Goal: Communication & Community: Ask a question

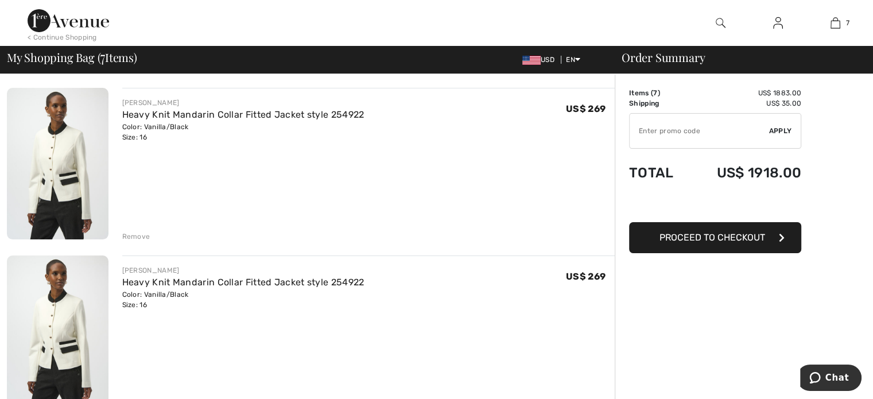
drag, startPoint x: 832, startPoint y: 102, endPoint x: 84, endPoint y: 201, distance: 754.5
drag, startPoint x: 84, startPoint y: 201, endPoint x: 36, endPoint y: 197, distance: 47.8
drag, startPoint x: 36, startPoint y: 197, endPoint x: 139, endPoint y: 235, distance: 110.1
click at [139, 235] on div "Remove" at bounding box center [136, 236] width 28 height 10
click at [133, 236] on div "Remove" at bounding box center [136, 236] width 28 height 10
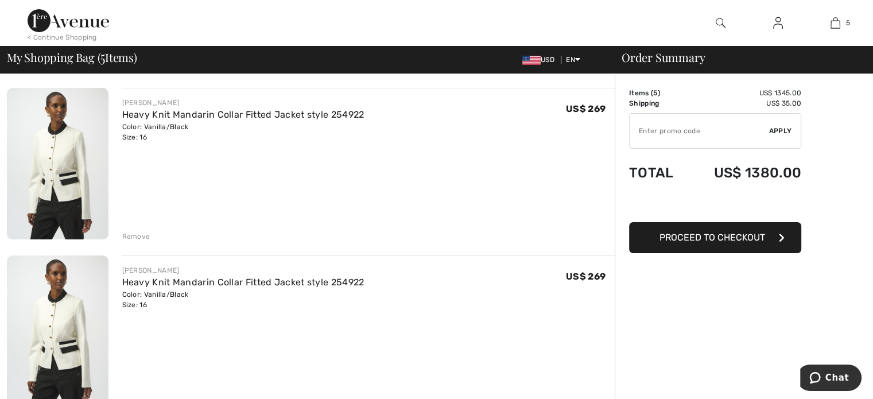
click at [132, 236] on div "Remove" at bounding box center [136, 236] width 28 height 10
click at [133, 236] on div "Remove" at bounding box center [136, 236] width 28 height 10
click at [134, 236] on div "Remove" at bounding box center [136, 236] width 28 height 10
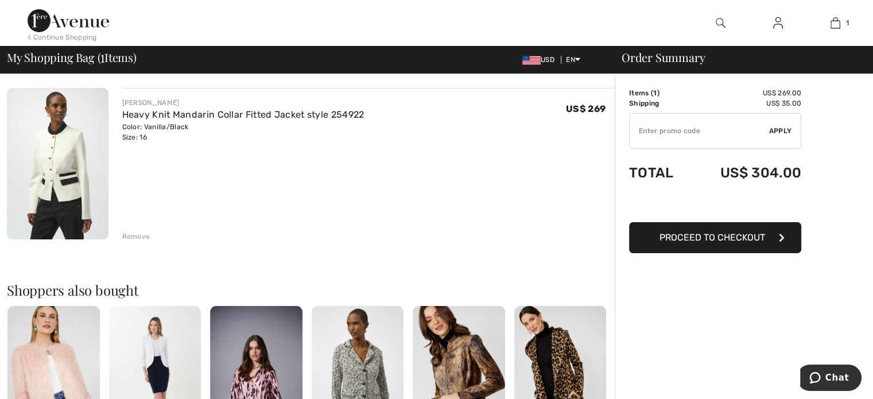
click at [778, 130] on span "Apply" at bounding box center [780, 131] width 23 height 10
click at [684, 233] on span "Proceed to Checkout" at bounding box center [713, 237] width 106 height 11
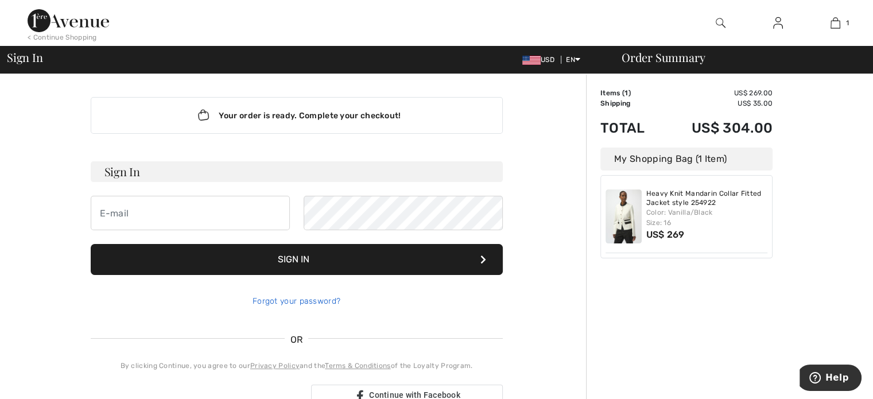
click at [295, 300] on link "Forgot your password?" at bounding box center [297, 301] width 88 height 10
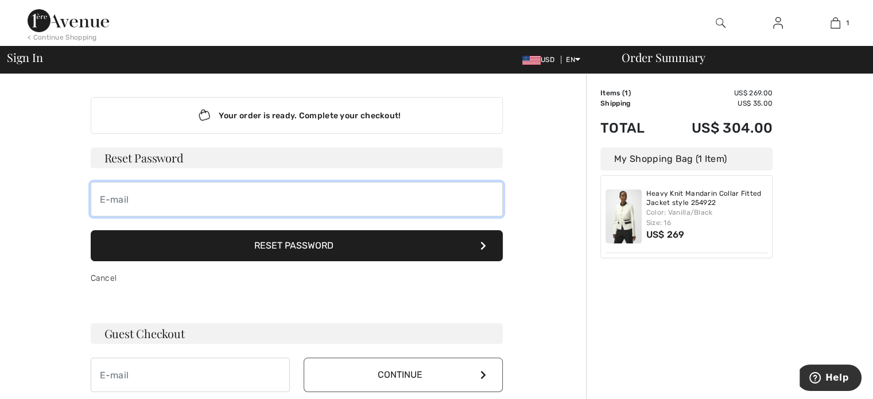
click at [133, 199] on input "email" at bounding box center [297, 199] width 412 height 34
type input "thomahye2013@gmail.com"
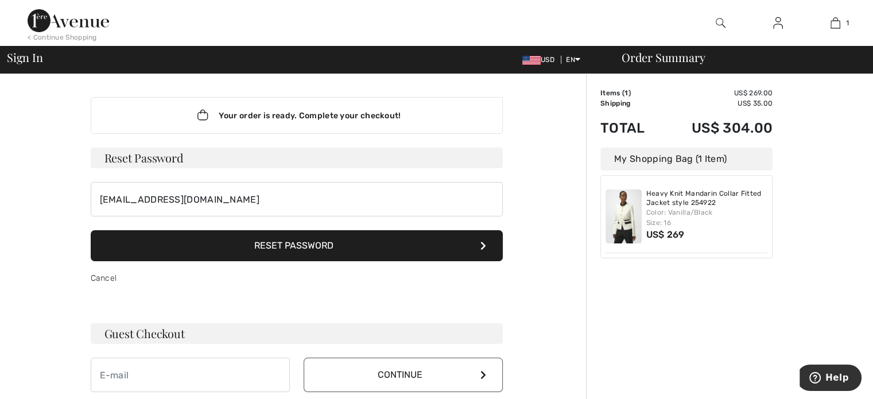
click at [169, 332] on h3 "Guest Checkout" at bounding box center [297, 333] width 412 height 21
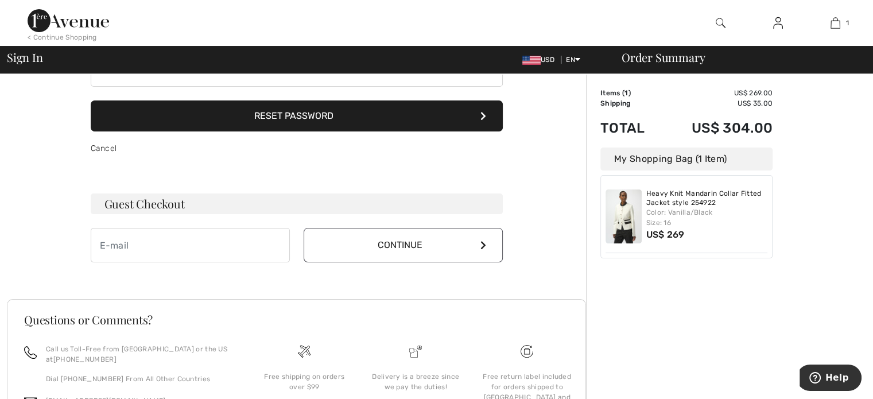
scroll to position [138, 0]
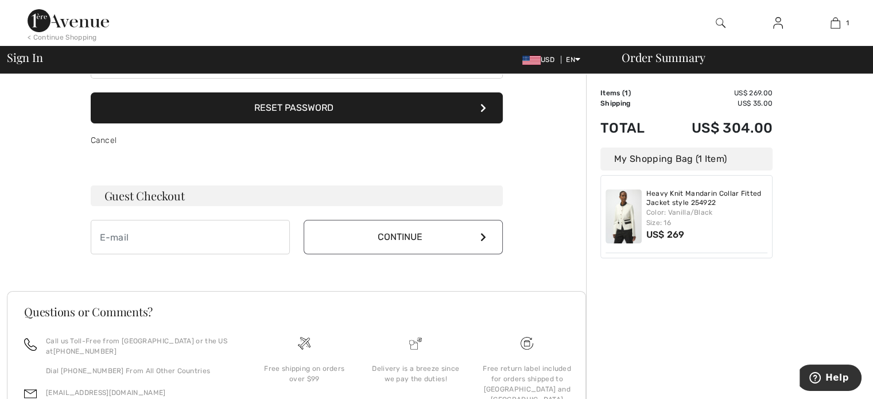
click at [330, 238] on button "Continue" at bounding box center [403, 237] width 199 height 34
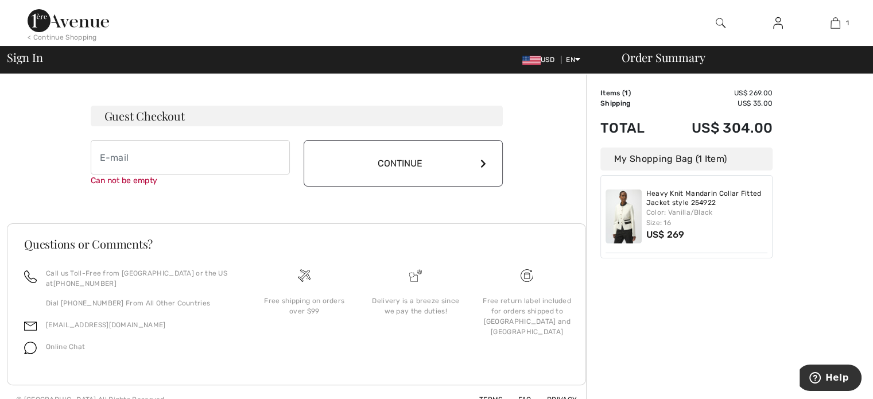
scroll to position [231, 0]
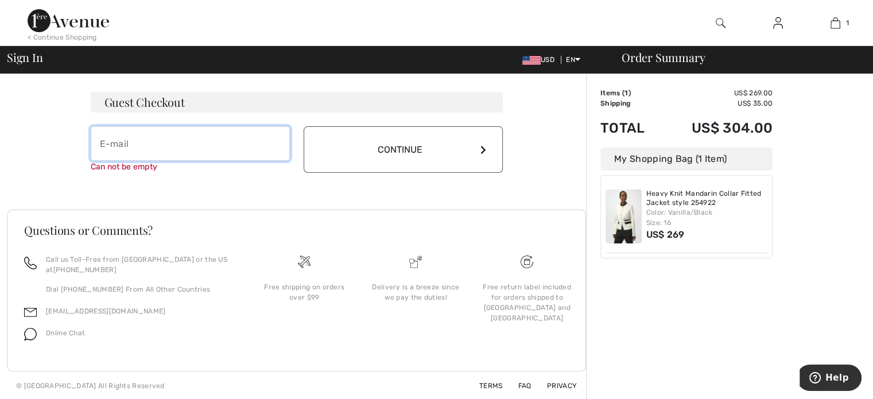
click at [125, 140] on input "email" at bounding box center [190, 143] width 199 height 34
type input "thomahye2013@gmail.com"
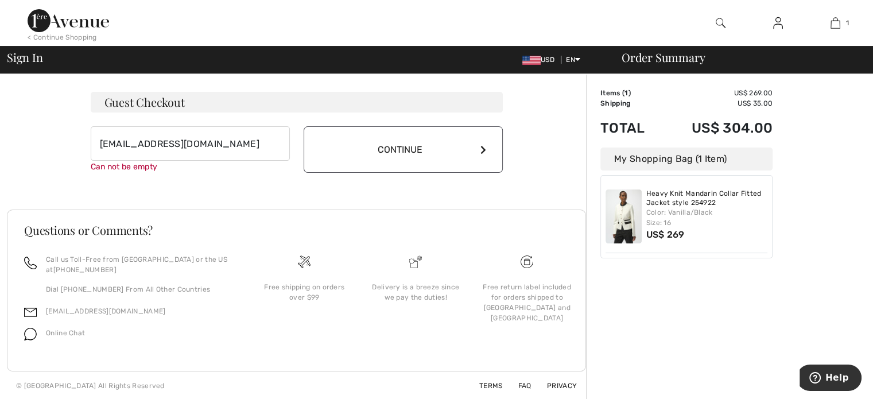
scroll to position [219, 0]
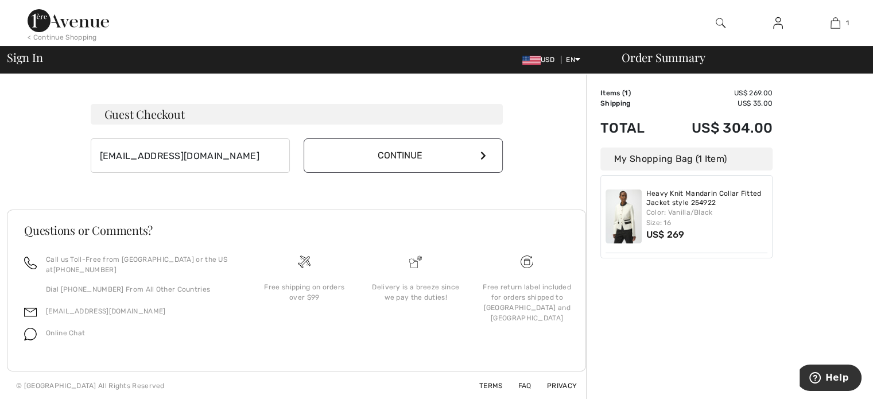
click at [386, 145] on button "Continue" at bounding box center [403, 155] width 199 height 34
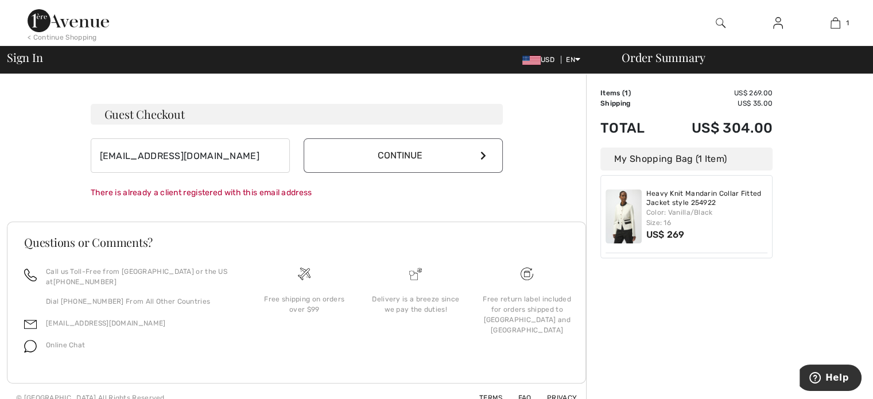
click at [482, 153] on icon at bounding box center [483, 155] width 6 height 9
click at [481, 151] on icon at bounding box center [483, 155] width 6 height 9
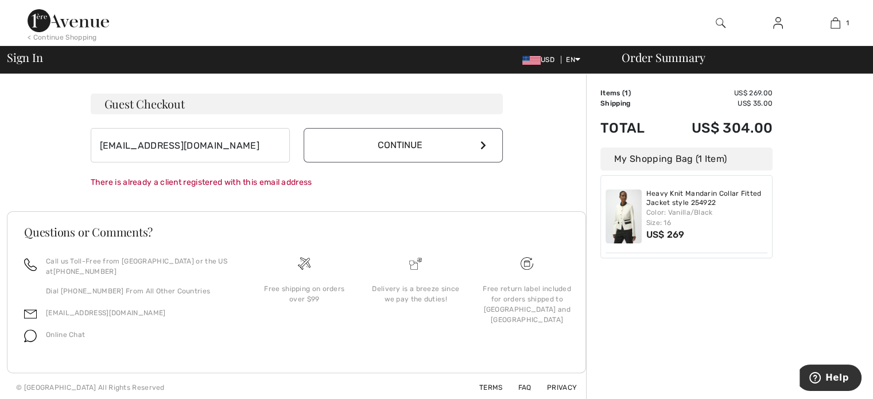
scroll to position [231, 0]
click at [714, 254] on div "Heavy Knit Mandarin Collar Fitted Jacket style 254922 Color: Vanilla/Black Size…" at bounding box center [686, 216] width 172 height 83
click at [482, 139] on icon at bounding box center [483, 143] width 6 height 9
drag, startPoint x: 741, startPoint y: 236, endPoint x: 840, endPoint y: 201, distance: 105.1
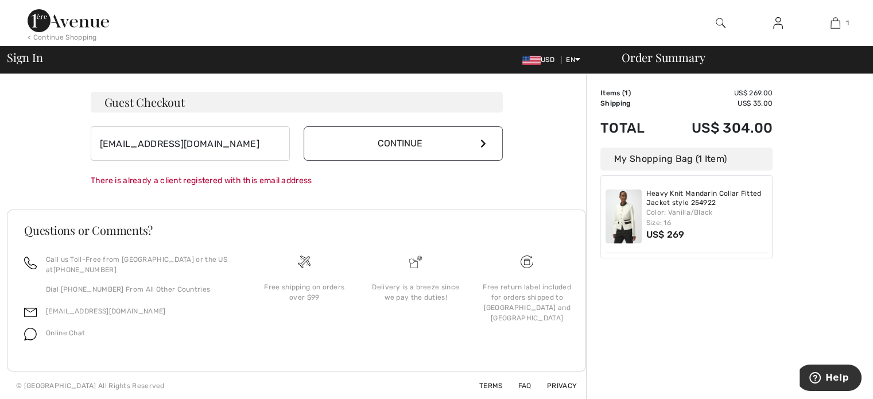
click at [840, 201] on div "Order Summary Details Items ( 1 ) US$ 269.00 Promo code US$ 0.00 Shipping US$ 3…" at bounding box center [729, 121] width 287 height 557
click at [484, 139] on icon at bounding box center [483, 143] width 6 height 9
click at [750, 146] on td "US$ 304.00" at bounding box center [716, 127] width 111 height 39
click at [724, 227] on div "Color: Vanilla/Black Size: 16" at bounding box center [707, 217] width 122 height 21
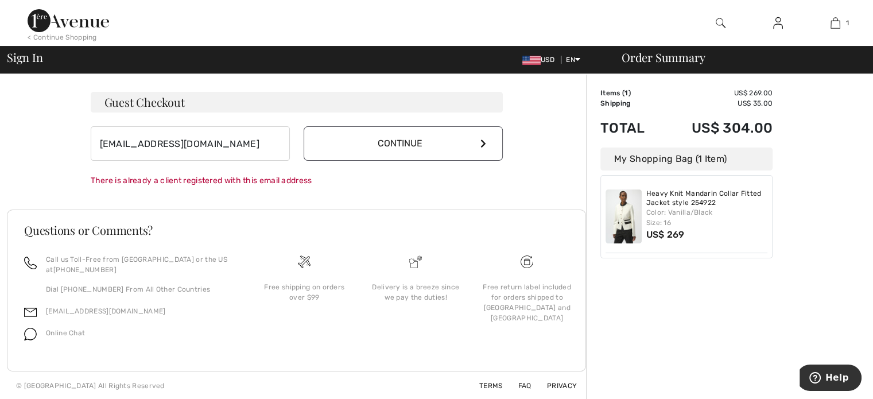
click at [627, 227] on img at bounding box center [624, 216] width 36 height 54
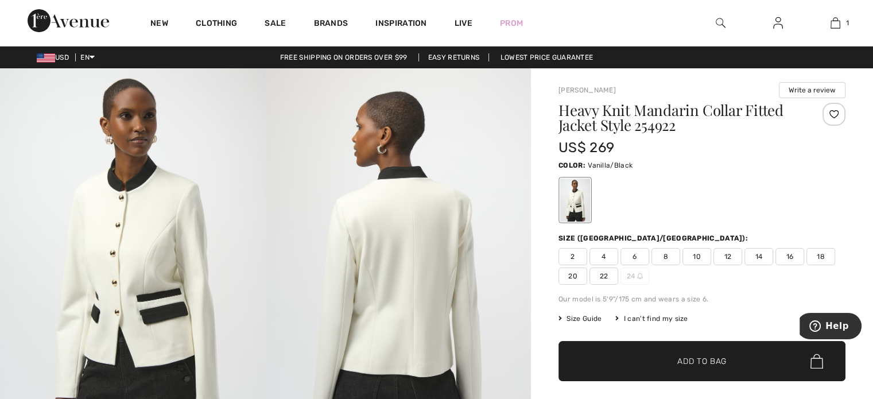
click at [789, 253] on span "16" at bounding box center [790, 256] width 29 height 17
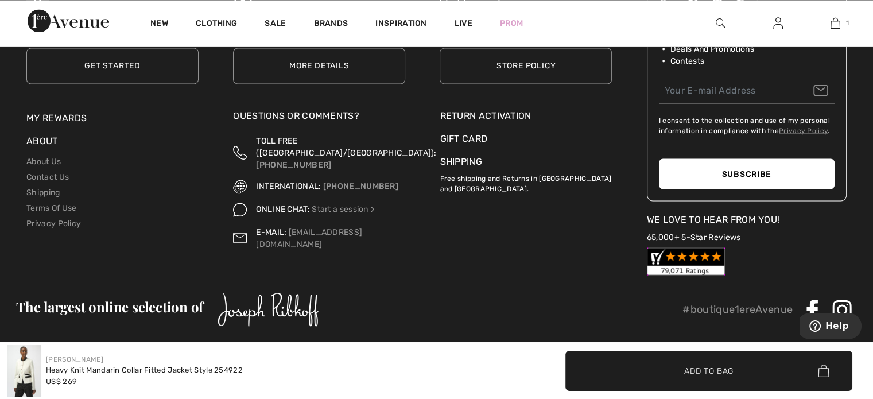
scroll to position [2105, 0]
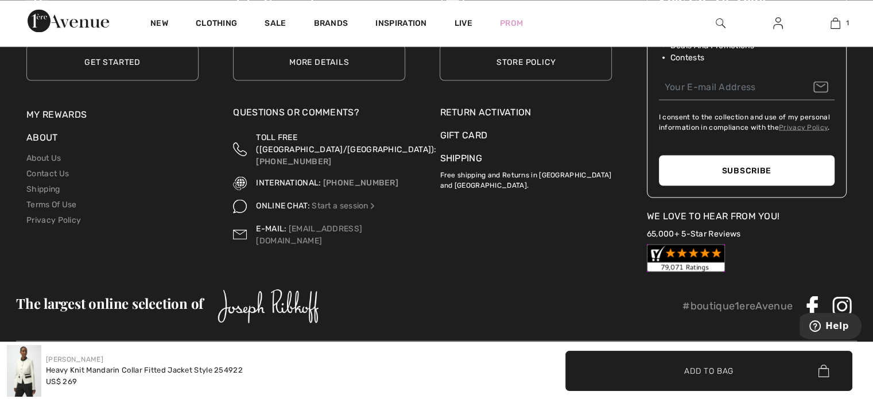
click at [824, 368] on img at bounding box center [823, 371] width 11 height 13
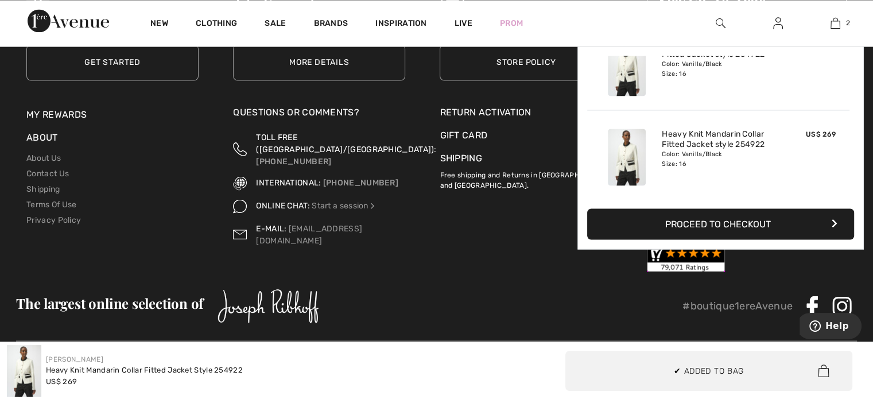
scroll to position [0, 0]
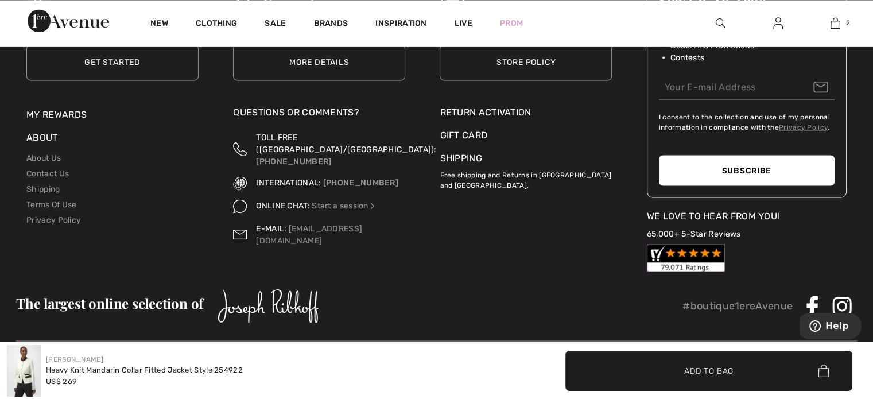
click at [830, 219] on div "We Love To Hear From You!" at bounding box center [747, 216] width 200 height 14
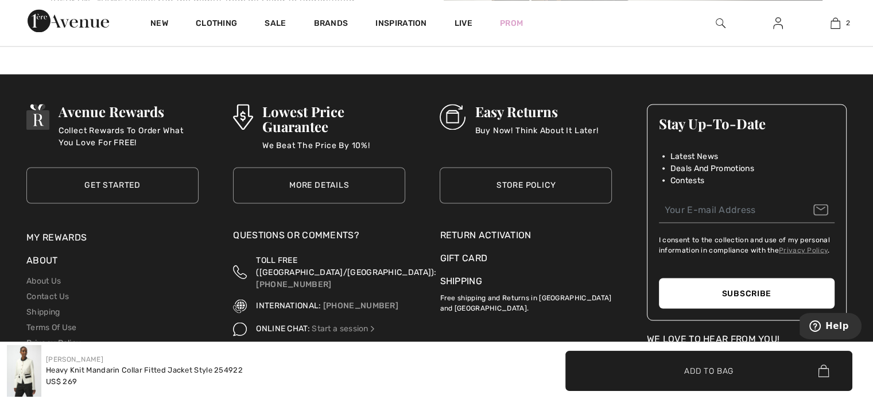
scroll to position [1975, 0]
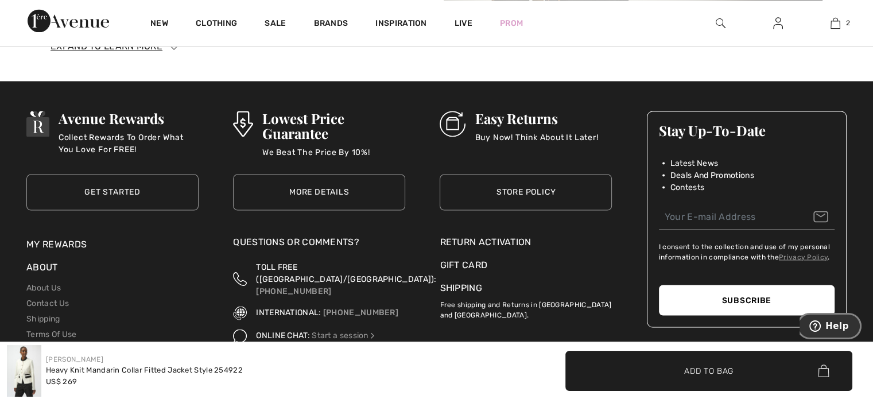
click at [841, 323] on span "Help" at bounding box center [838, 326] width 24 height 10
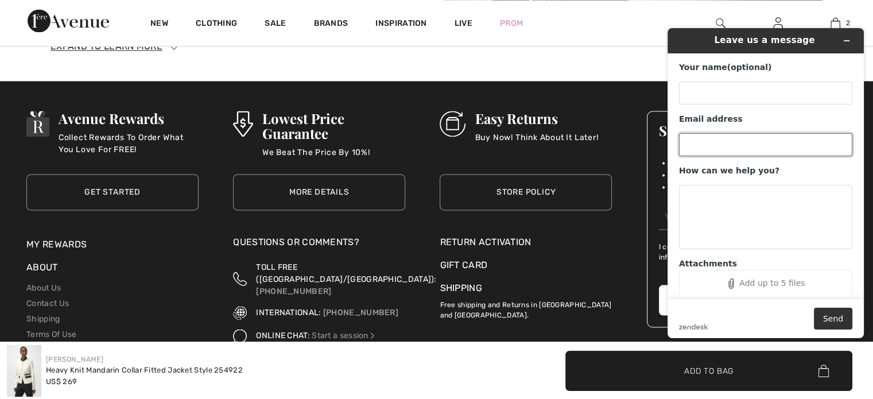
click at [704, 137] on input "Email address" at bounding box center [765, 144] width 173 height 23
type input "thomahye2013@gmail.com"
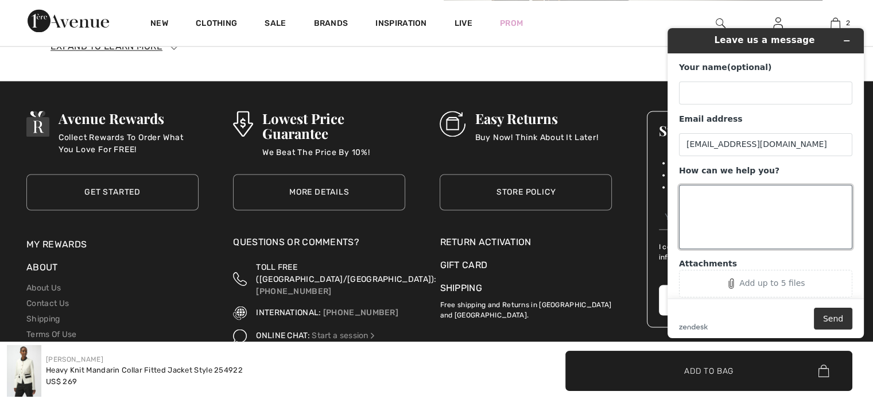
click at [723, 211] on textarea "How can we help you?" at bounding box center [765, 217] width 173 height 64
click at [728, 195] on textarea "i am tryingto proceed to check out with oi one item" at bounding box center [765, 217] width 173 height 64
click at [726, 194] on textarea "i am tryingto proceed to check out with oi one item" at bounding box center [765, 217] width 173 height 64
click at [830, 195] on textarea "i am trying to proceed to check out with oi one item" at bounding box center [765, 217] width 173 height 64
click at [728, 208] on textarea "i am trying to proceed to check out with one item" at bounding box center [765, 217] width 173 height 64
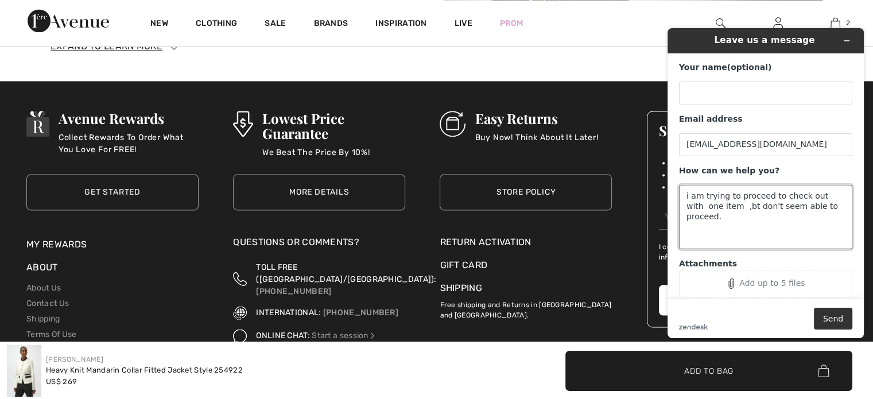
click at [728, 204] on textarea "i am trying to proceed to check out with one item ,bt don't seem able to procee…" at bounding box center [765, 217] width 173 height 64
click at [723, 208] on textarea "i am trying to proceed to check out with one item ,but don't seem able to proce…" at bounding box center [765, 217] width 173 height 64
click at [722, 206] on textarea "i am trying to proceed to check out with one item,but don't seem able to procee…" at bounding box center [765, 217] width 173 height 64
click at [719, 208] on textarea "i am trying to proceed to check out with one item,but don't seem able to procee…" at bounding box center [765, 217] width 173 height 64
click at [690, 198] on textarea "i am trying to proceed to check out with one item, but don't seem able to proce…" at bounding box center [765, 217] width 173 height 64
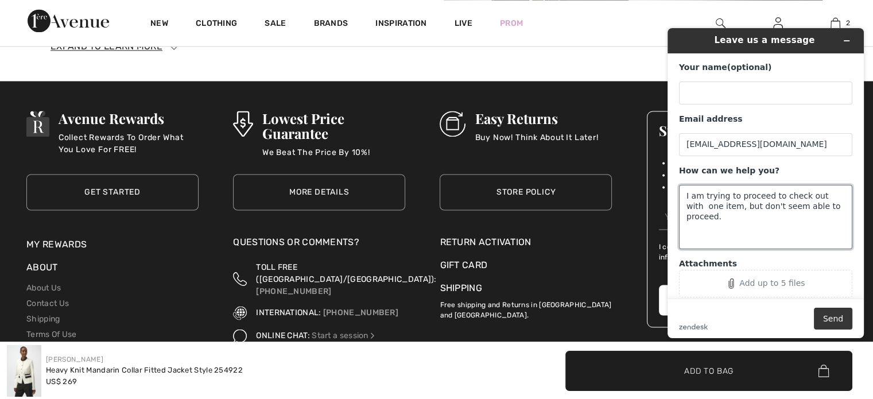
type textarea "I am trying to proceed to check out with one item, but don't seem able to proce…"
click at [830, 320] on button "Send" at bounding box center [833, 319] width 38 height 22
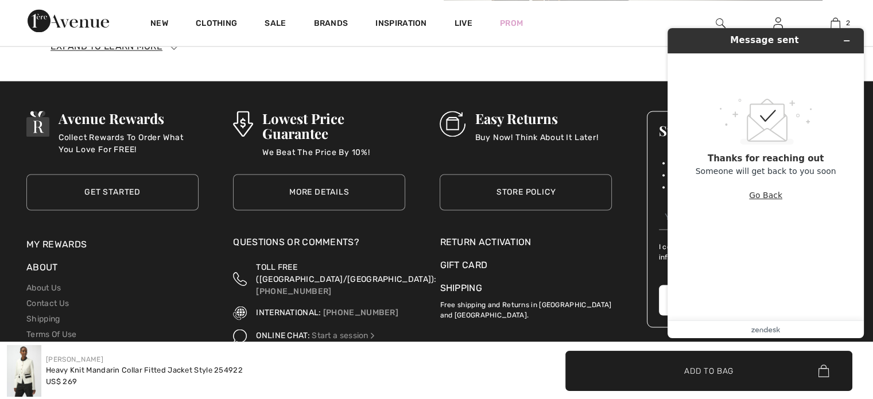
click at [761, 193] on button "Go Back" at bounding box center [765, 195] width 33 height 22
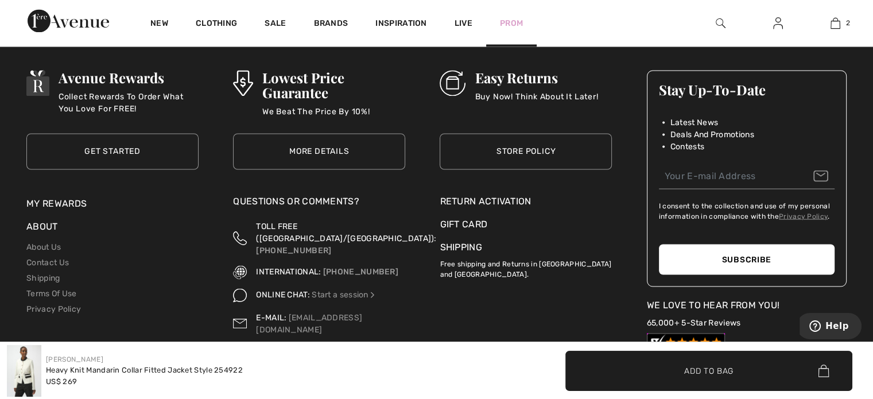
scroll to position [2032, 0]
